Goal: Task Accomplishment & Management: Use online tool/utility

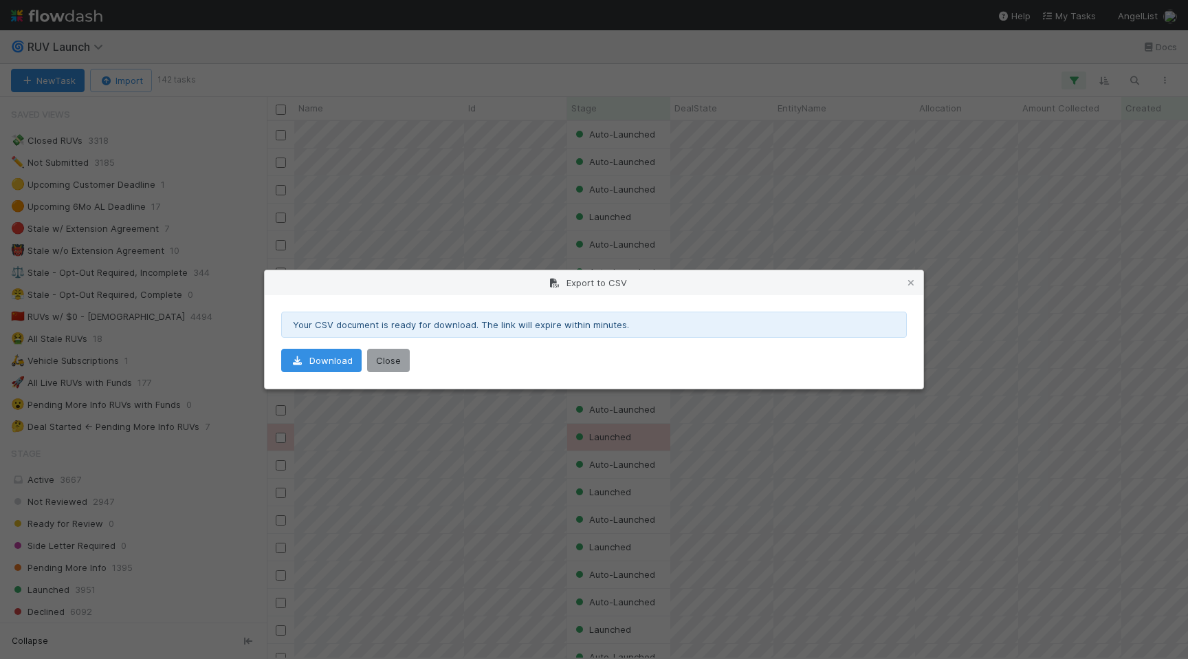
scroll to position [228, 0]
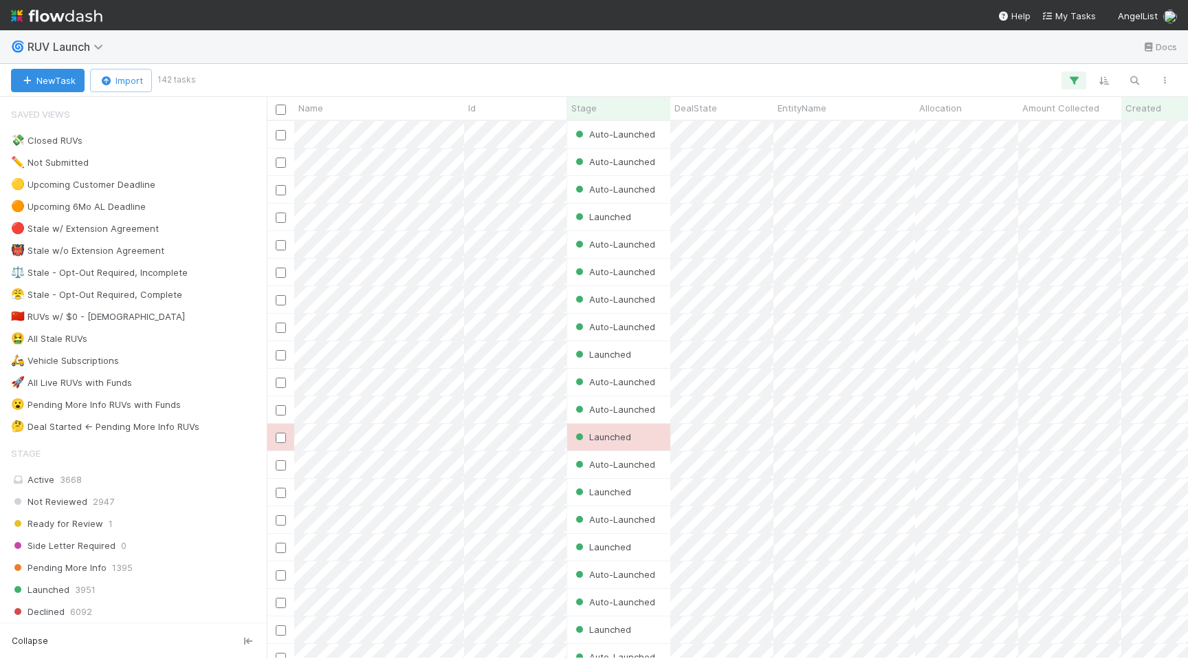
scroll to position [0, 1]
click at [186, 523] on div "Ready for Review 1" at bounding box center [137, 523] width 252 height 17
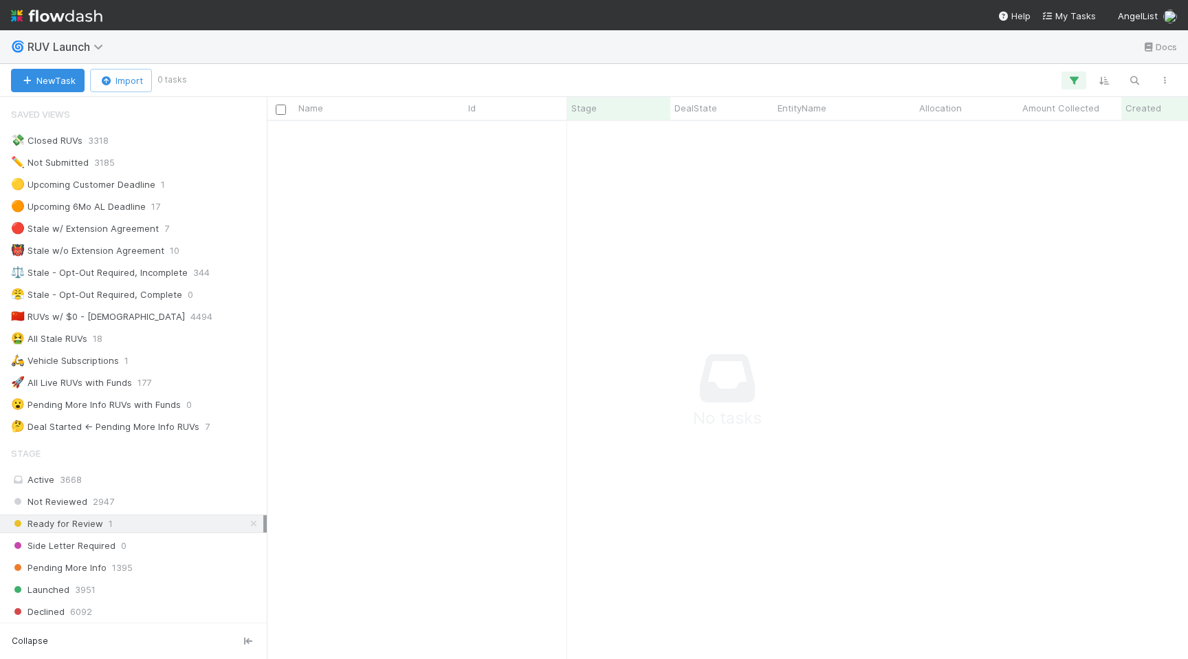
scroll to position [537, 921]
click at [1070, 78] on icon "button" at bounding box center [1074, 80] width 14 height 12
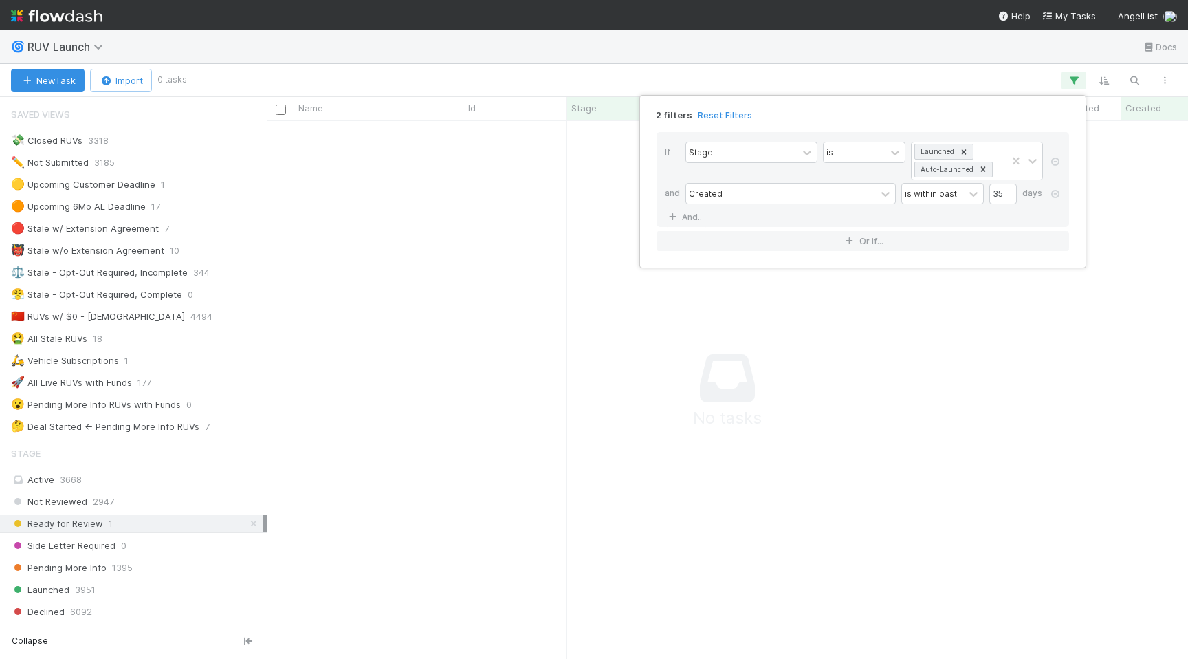
click at [731, 122] on div "If Stage is Launched Auto-Launched and Created is within past 35 days And.. Or …" at bounding box center [862, 191] width 434 height 141
click at [731, 115] on link "Reset Filters" at bounding box center [725, 115] width 54 height 12
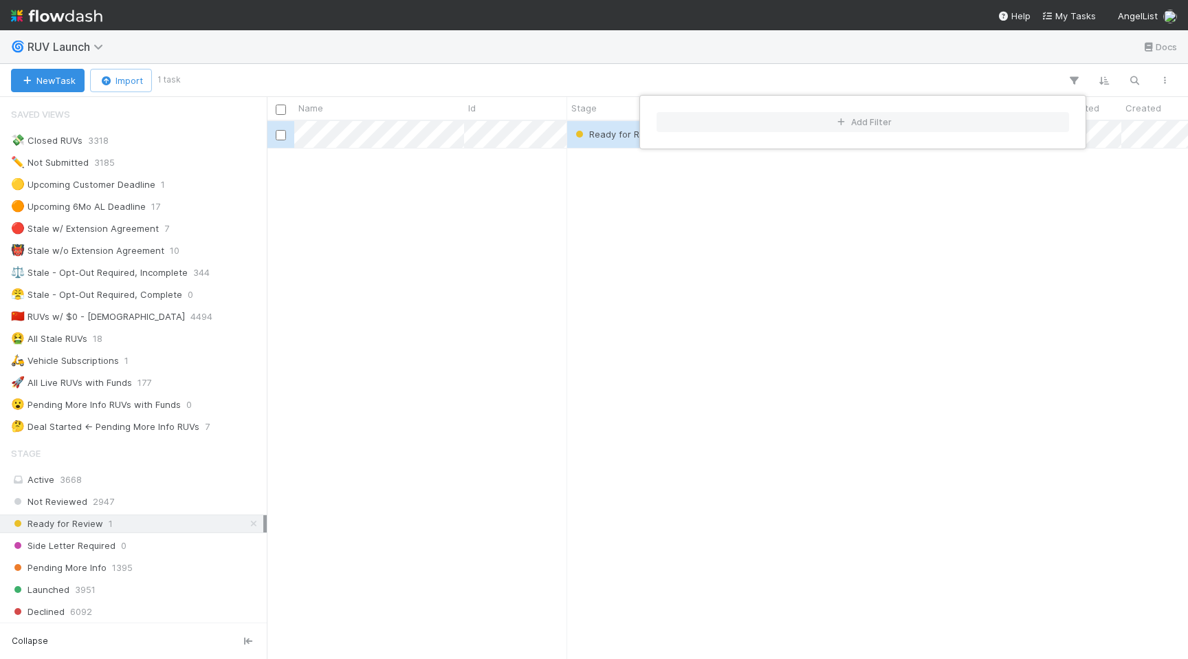
click at [436, 138] on div "Add Filter" at bounding box center [594, 329] width 1188 height 659
click at [407, 136] on div "Add Filter" at bounding box center [594, 329] width 1188 height 659
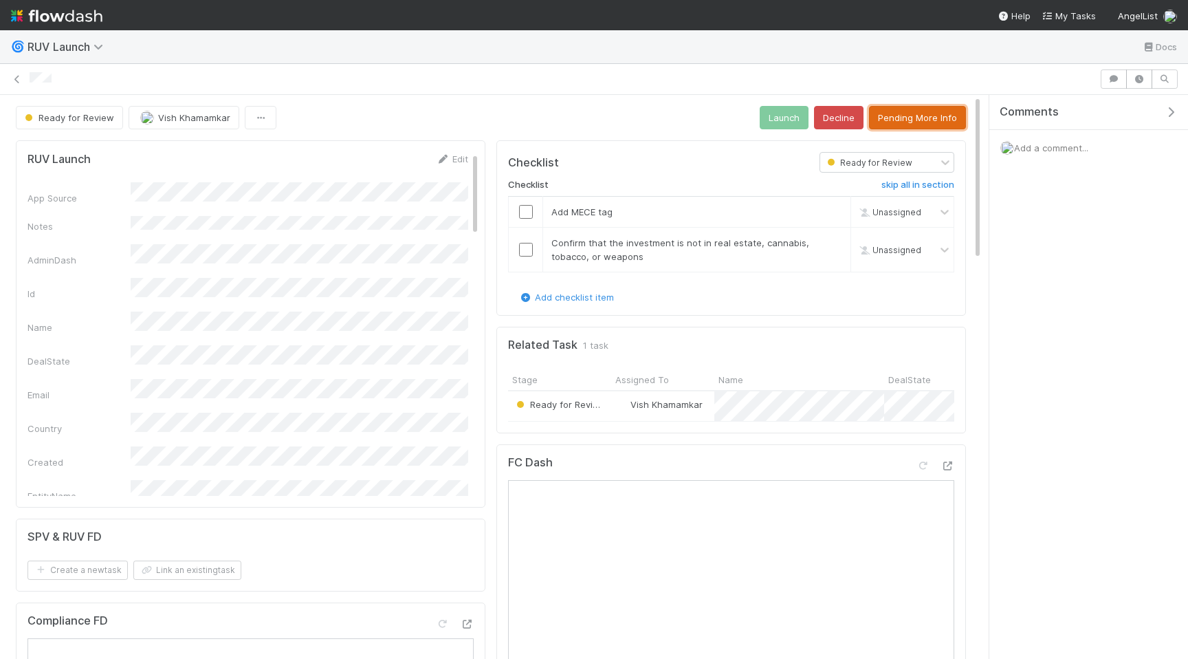
click at [920, 113] on button "Pending More Info" at bounding box center [917, 117] width 97 height 23
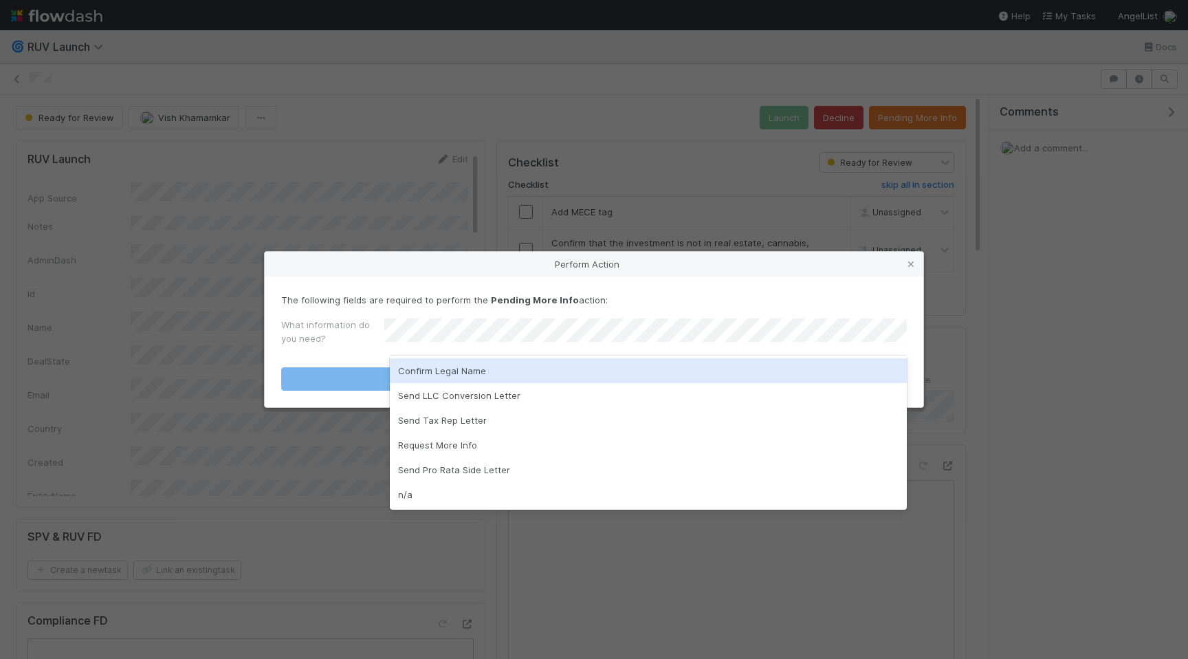
click at [650, 368] on div "Confirm Legal Name" at bounding box center [648, 370] width 517 height 25
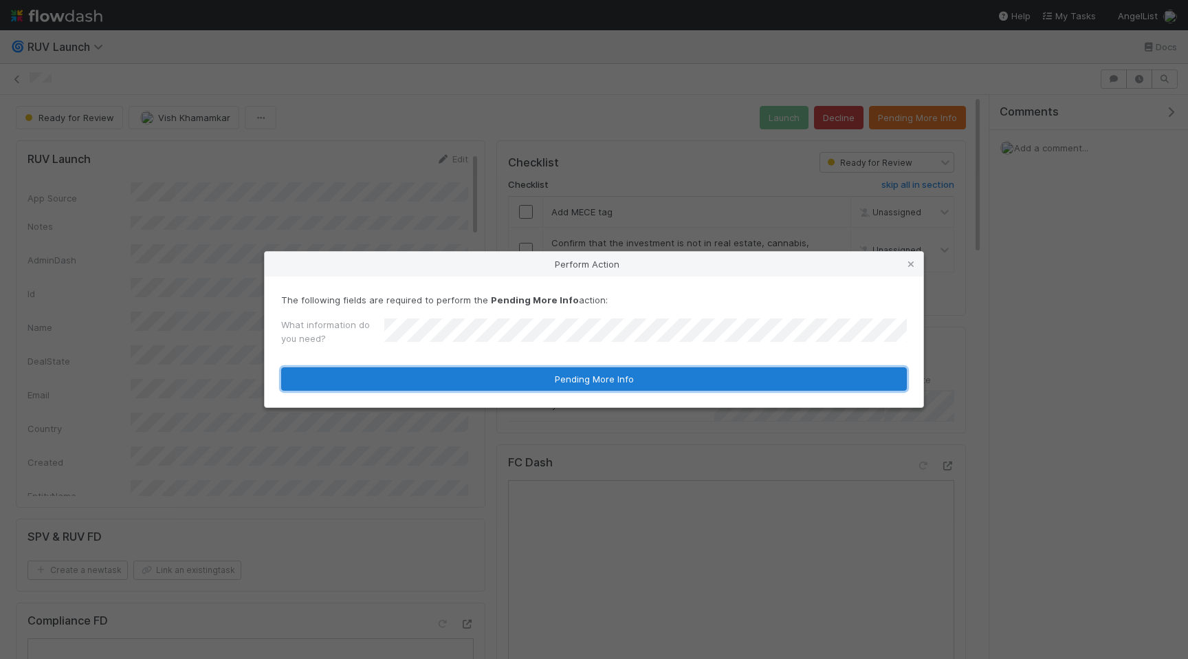
click at [638, 381] on button "Pending More Info" at bounding box center [594, 378] width 626 height 23
